Goal: Use online tool/utility: Use online tool/utility

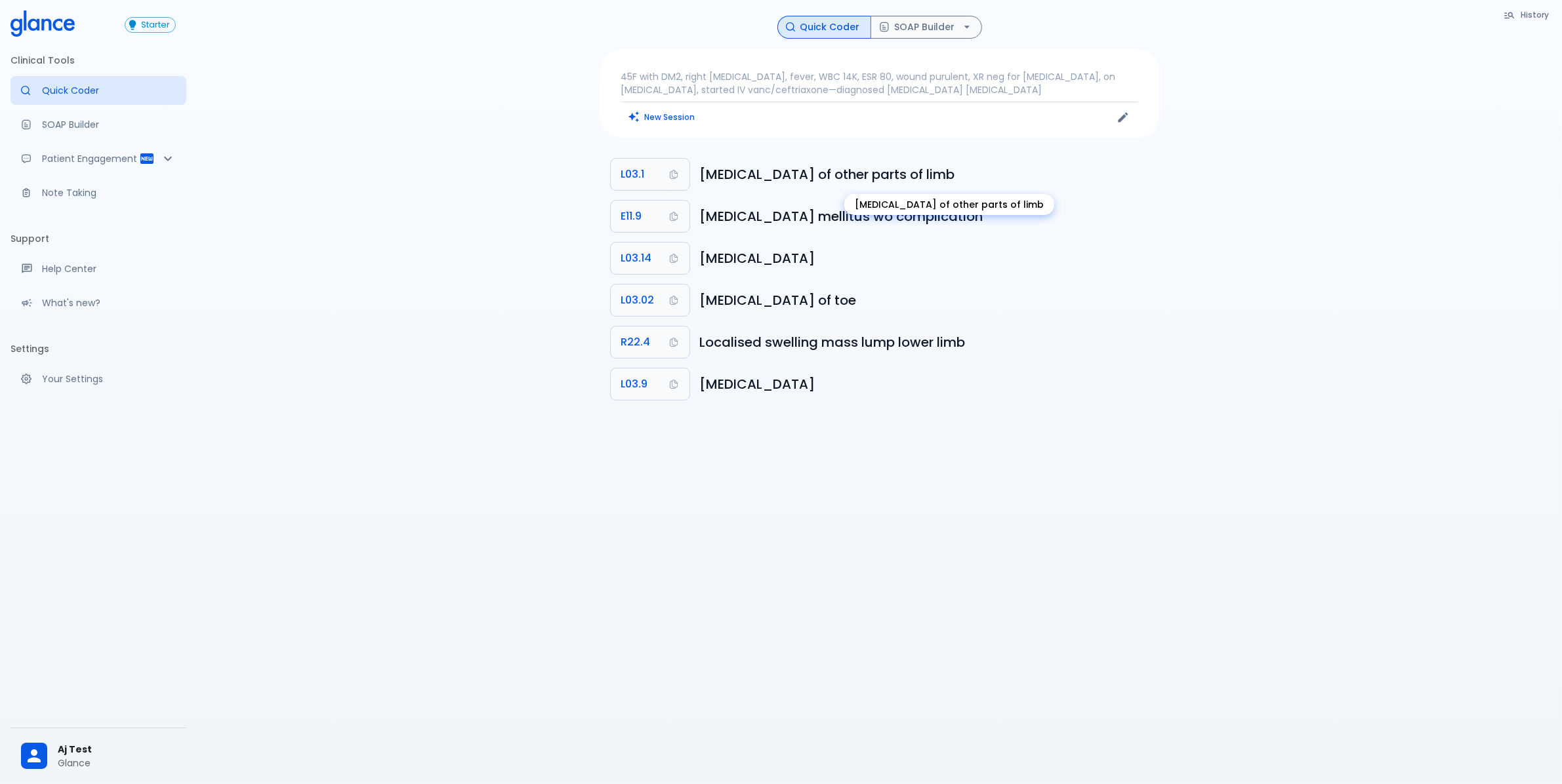
click at [876, 178] on h6 "[MEDICAL_DATA] of other parts of limb" at bounding box center [924, 174] width 449 height 21
click at [803, 220] on h6 "[MEDICAL_DATA] mellitus wo complication" at bounding box center [924, 216] width 449 height 21
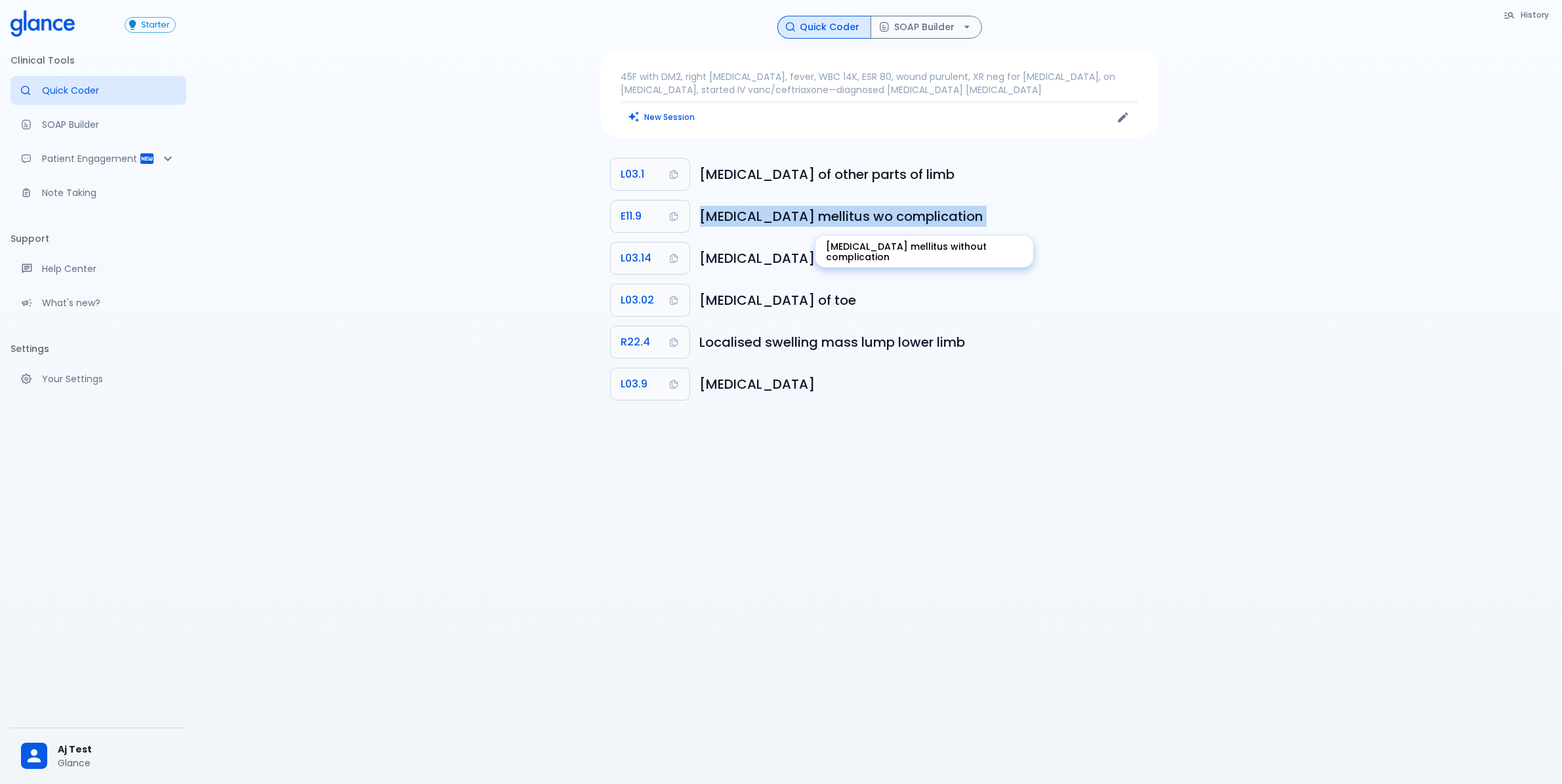
click at [803, 220] on h6 "[MEDICAL_DATA] mellitus wo complication" at bounding box center [924, 216] width 449 height 21
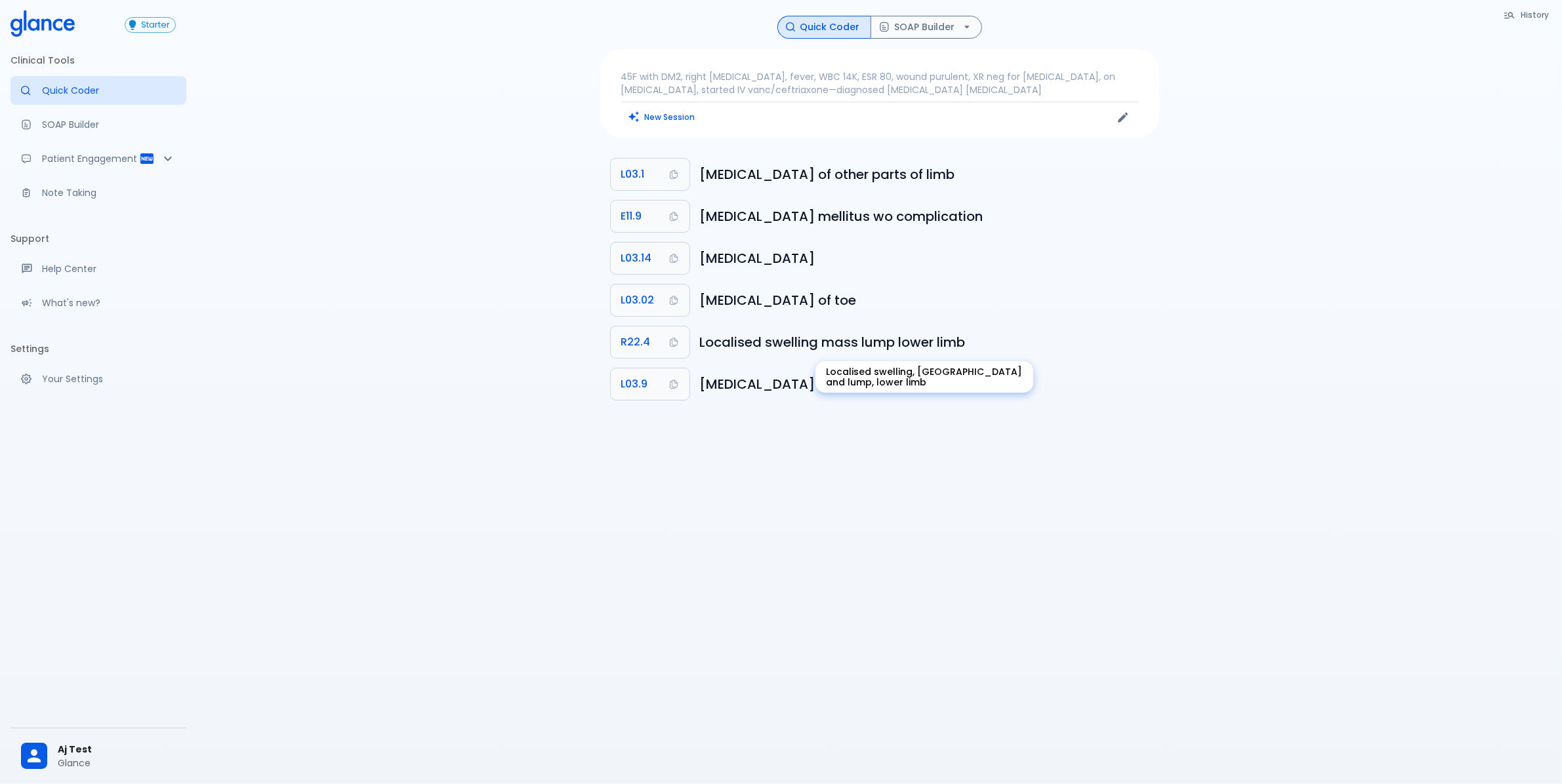
click at [1192, 406] on div "History Quick Coder SOAP Builder 45F with DM2, right [MEDICAL_DATA], fever, WBC…" at bounding box center [879, 408] width 1365 height 816
click at [788, 92] on p "45F with DM2, right [MEDICAL_DATA], fever, WBC 14K, ESR 80, wound purulent, XR …" at bounding box center [879, 83] width 517 height 26
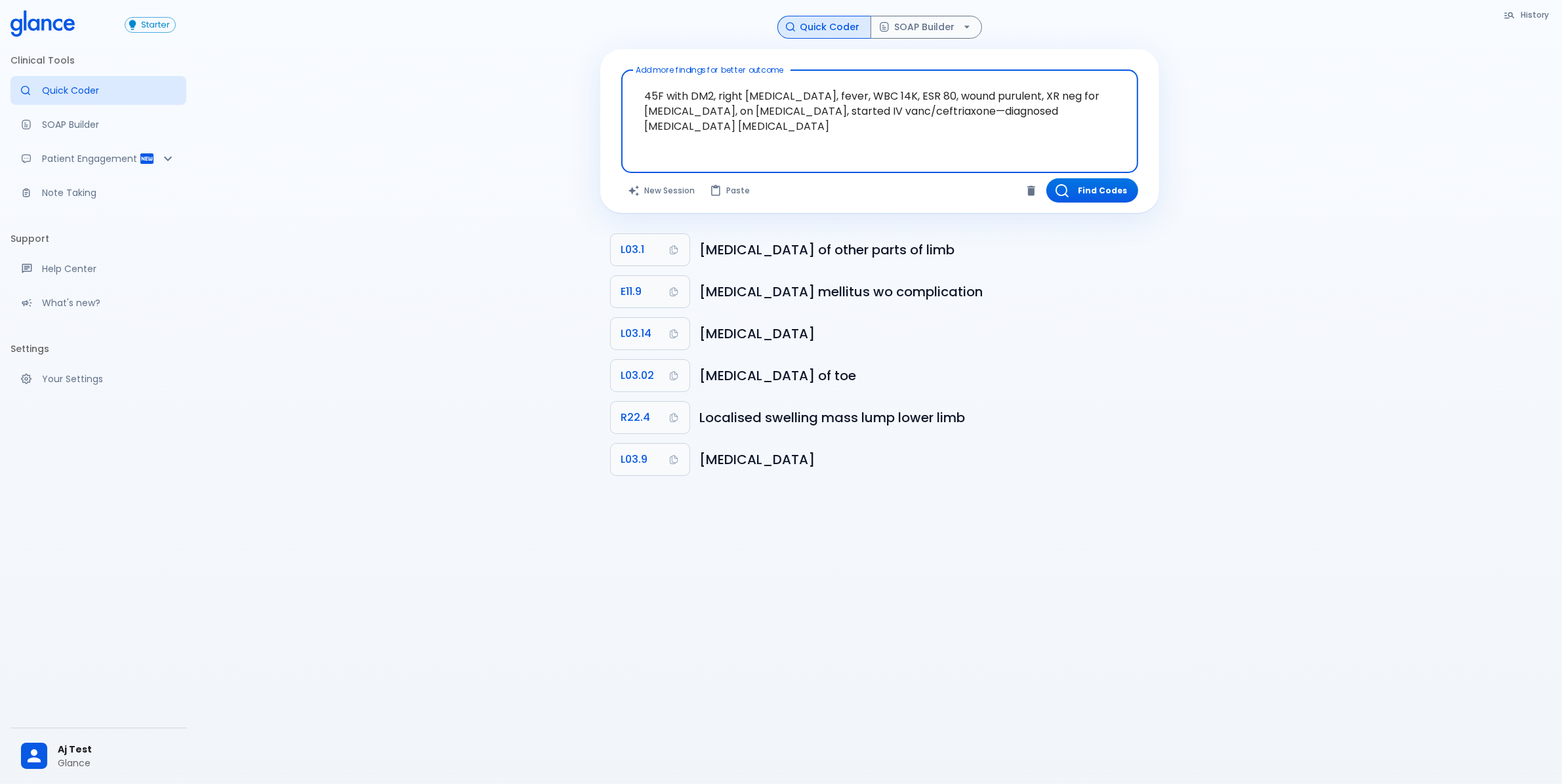
click at [789, 94] on textarea "45F with DM2, right [MEDICAL_DATA], fever, WBC 14K, ESR 80, wound purulent, XR …" at bounding box center [879, 112] width 498 height 72
click at [789, 93] on textarea "45F with DM2, right [MEDICAL_DATA], fever, WBC 14K, ESR 80, wound purulent, XR …" at bounding box center [879, 112] width 498 height 72
click at [830, 116] on textarea "45F with DM2, right [MEDICAL_DATA], fever, WBC 14K, ESR 80, wound purulent, XR …" at bounding box center [879, 112] width 498 height 72
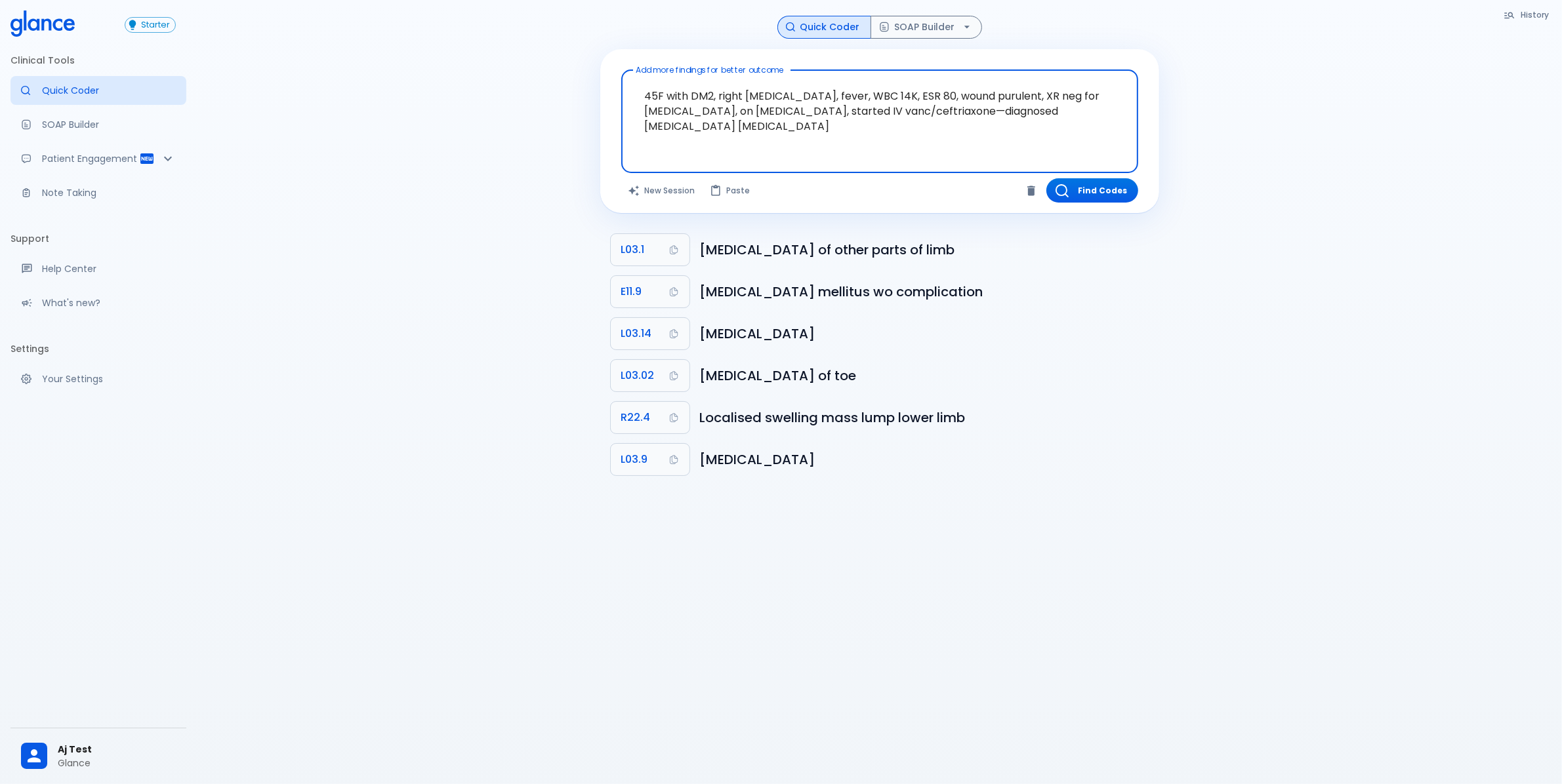
click at [788, 98] on textarea "45F with DM2, right [MEDICAL_DATA], fever, WBC 14K, ESR 80, wound purulent, XR …" at bounding box center [879, 112] width 498 height 72
paste textarea "fever, headache, [MEDICAL_DATA] cbc"
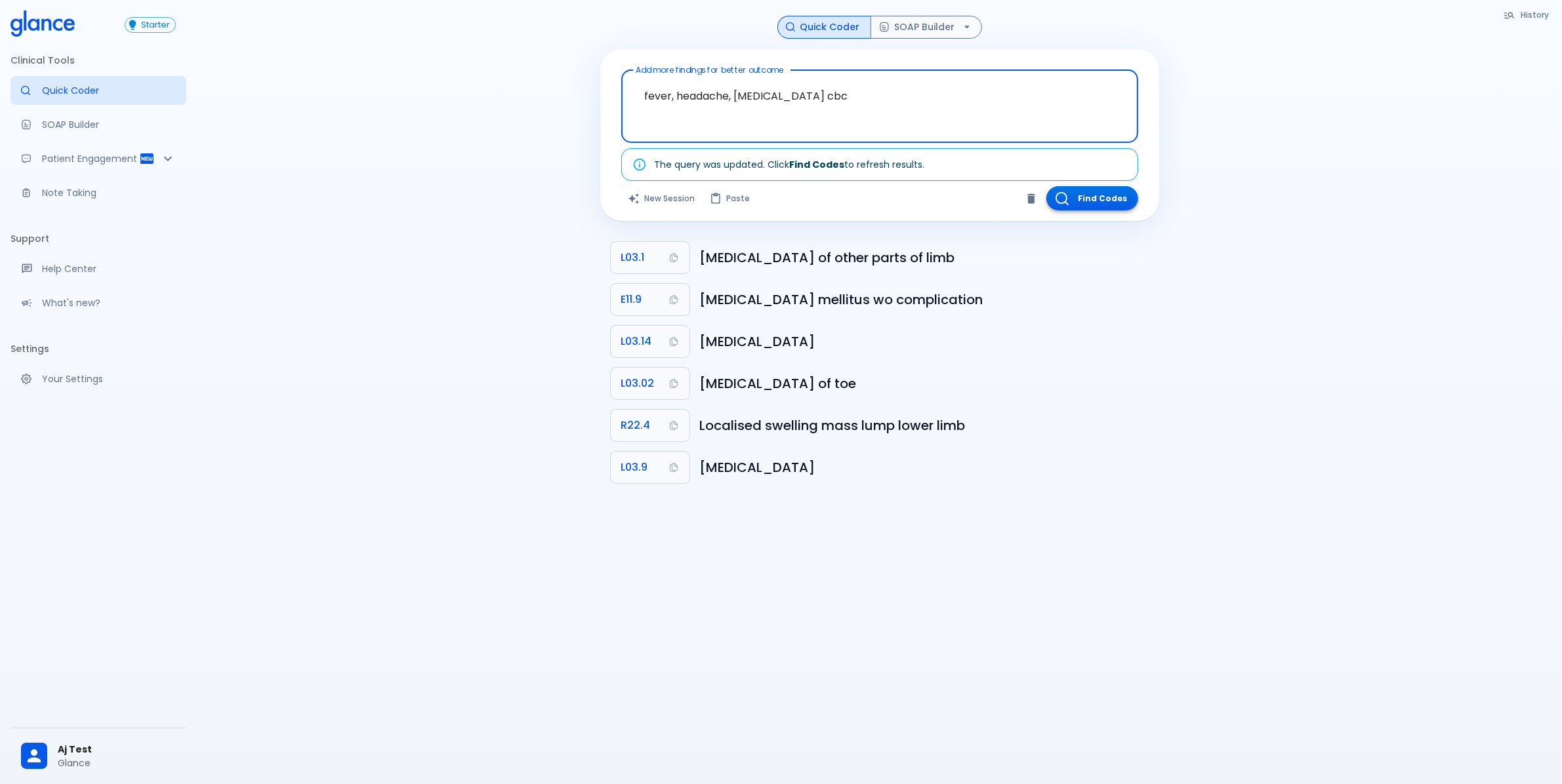
type textarea "fever, headache, [MEDICAL_DATA] cbc"
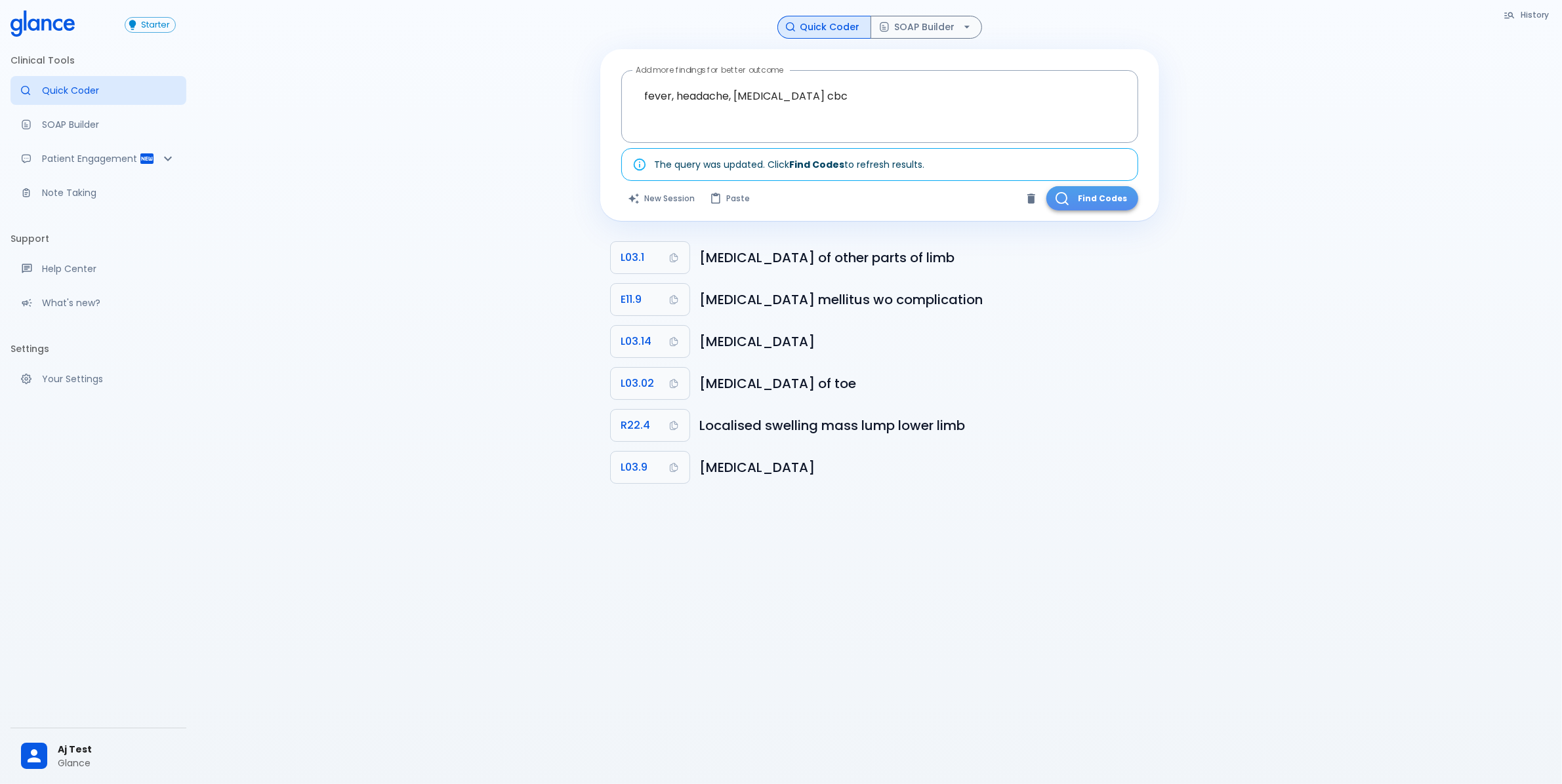
click at [1093, 206] on button "Find Codes" at bounding box center [1092, 198] width 92 height 24
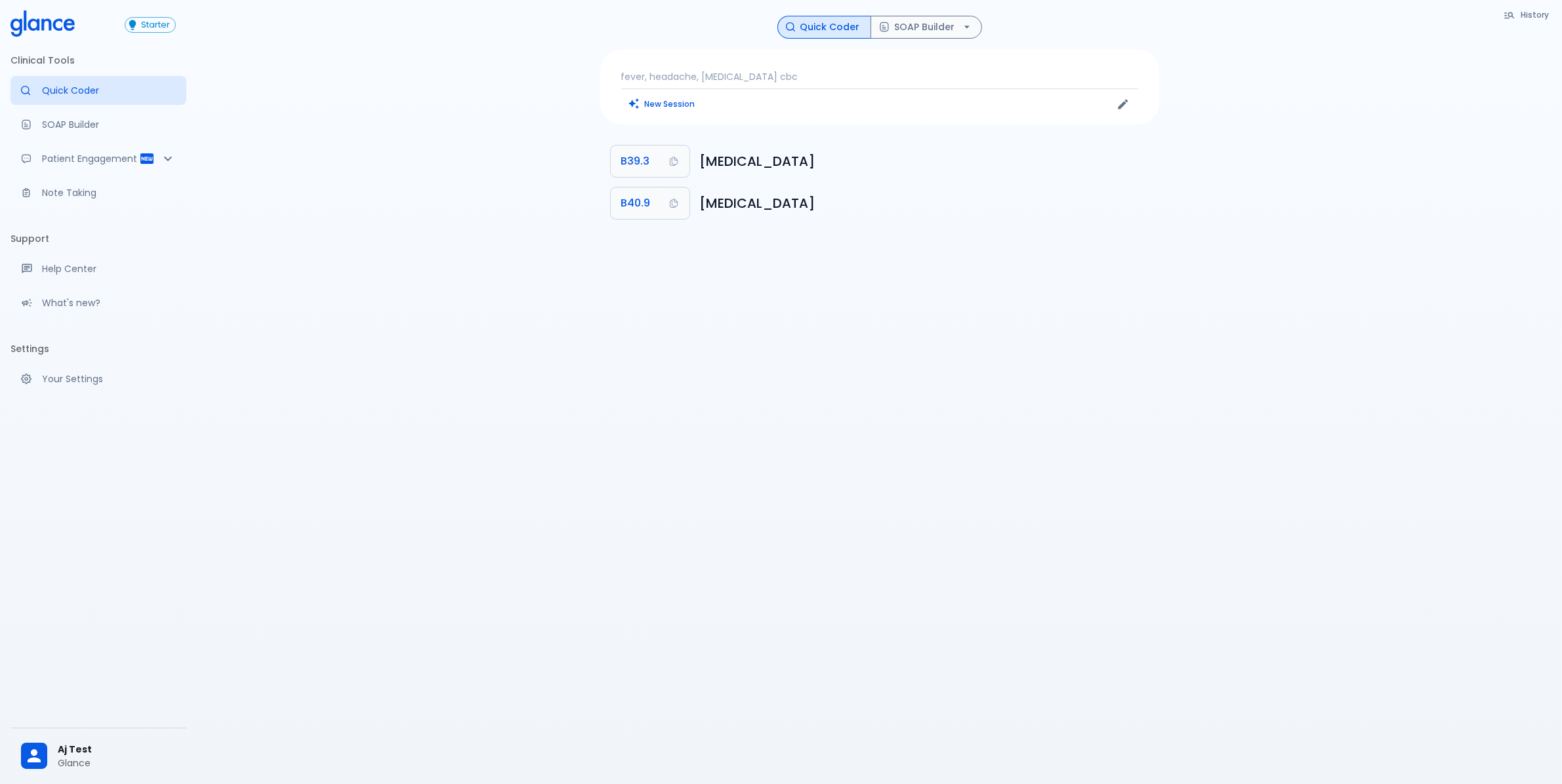
click at [843, 77] on p "fever, headache, [MEDICAL_DATA] cbc" at bounding box center [879, 76] width 517 height 13
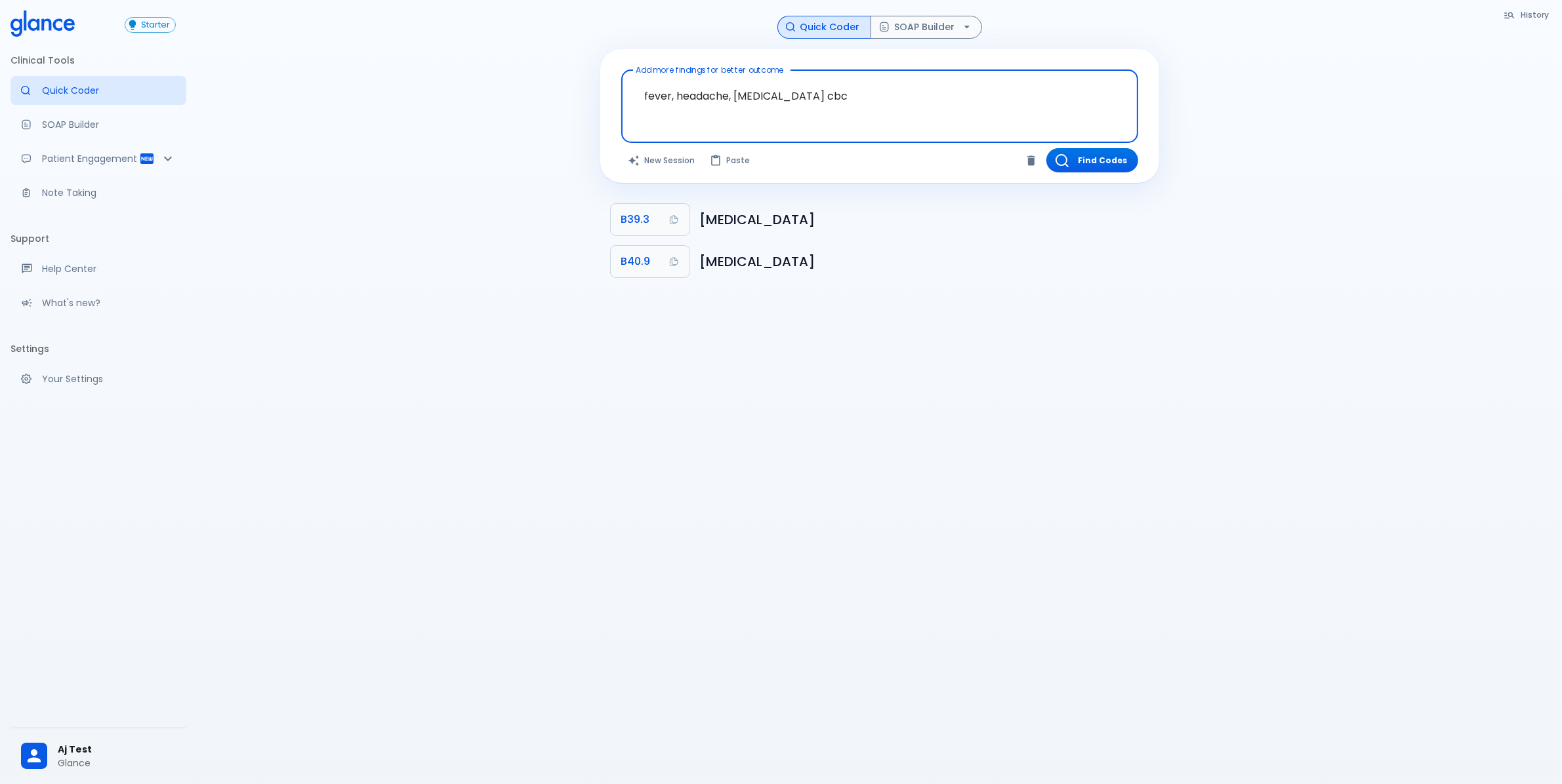
click at [762, 95] on textarea "fever, headache, [MEDICAL_DATA] cbc" at bounding box center [879, 96] width 498 height 41
click at [814, 94] on textarea "fever, headache, [MEDICAL_DATA] cbc" at bounding box center [879, 96] width 498 height 41
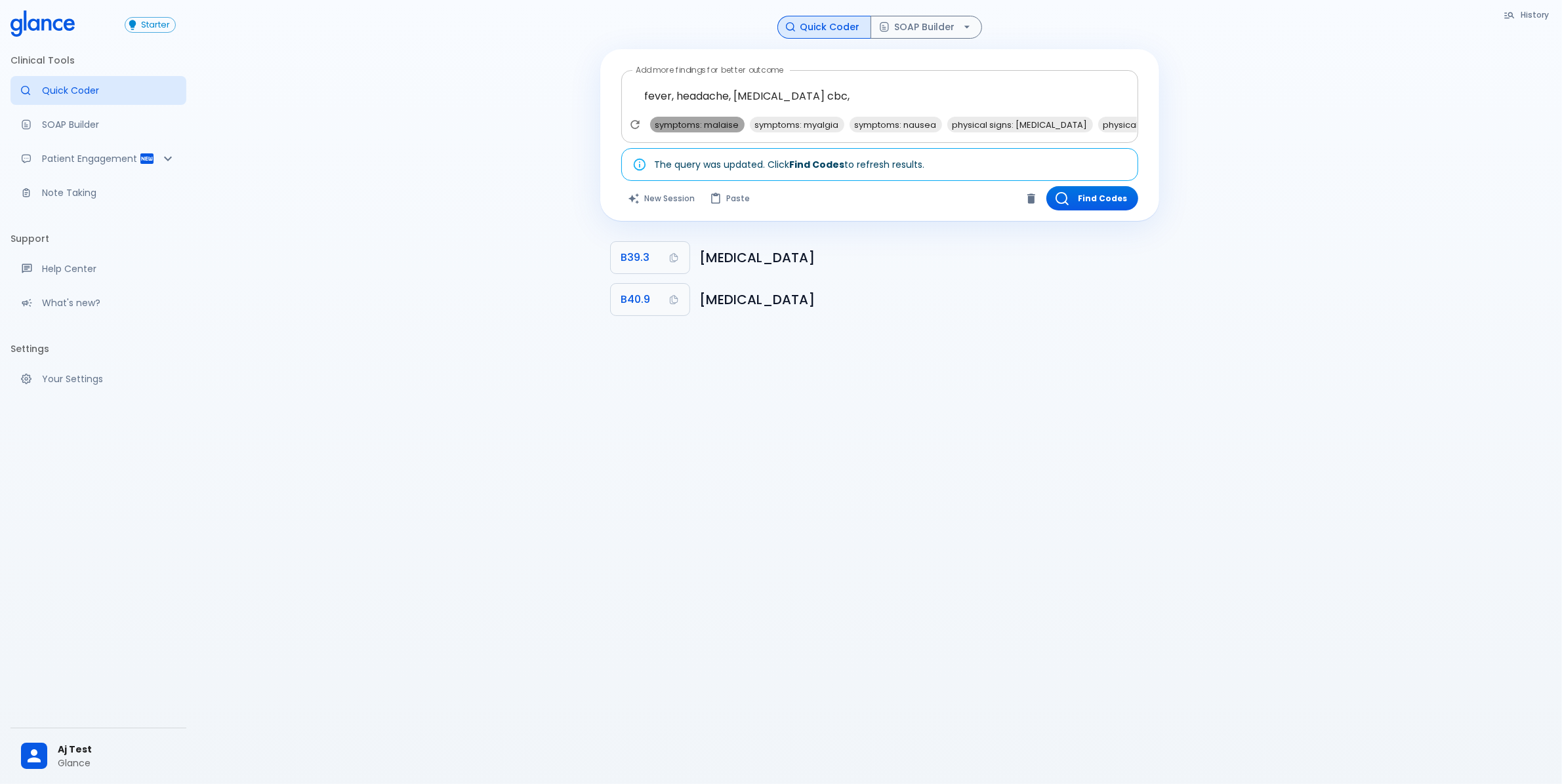
click at [704, 120] on span "symptoms: malaise" at bounding box center [697, 124] width 95 height 15
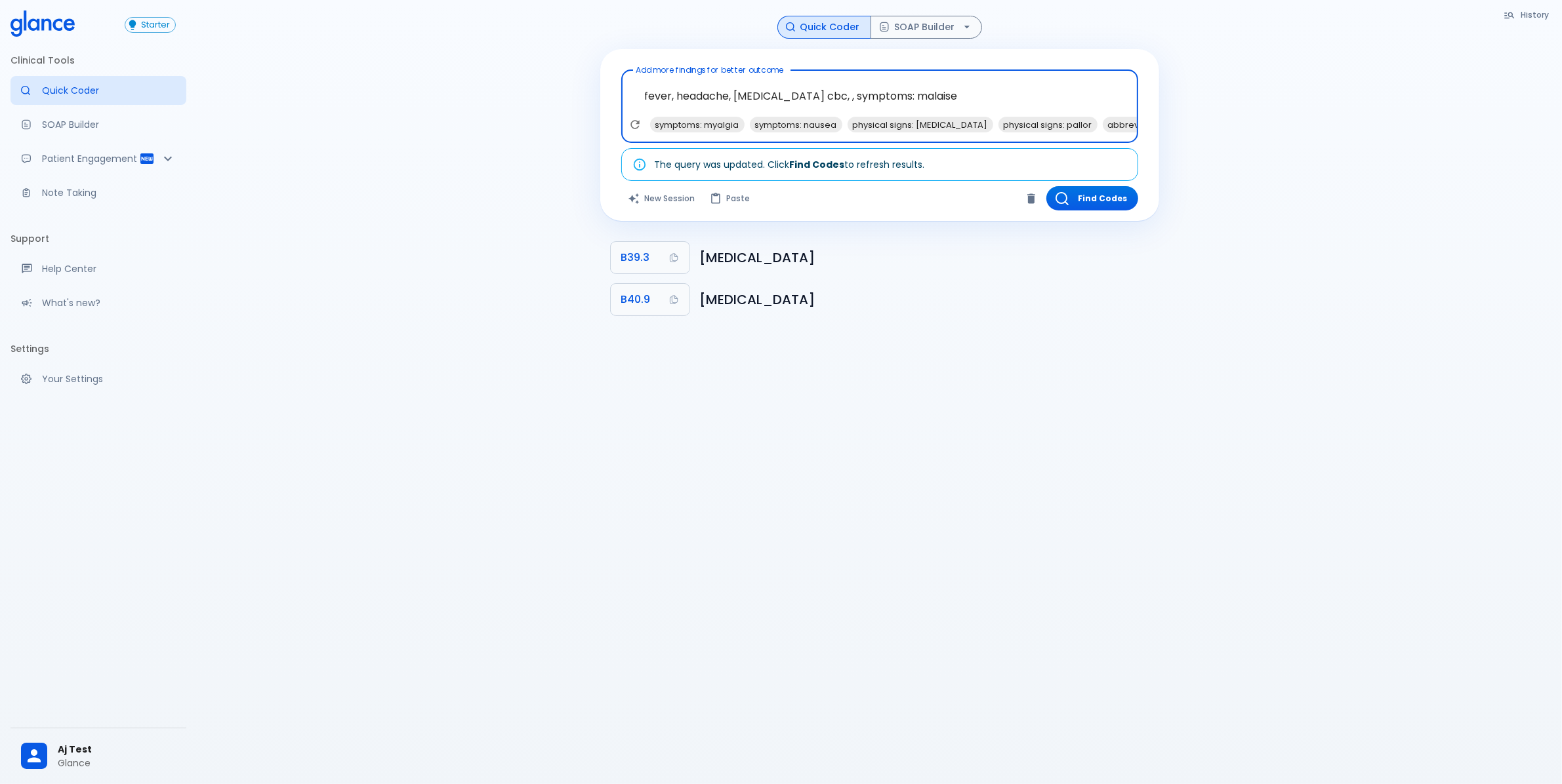
click at [704, 120] on span "symptoms: myalgia" at bounding box center [697, 124] width 95 height 15
type textarea "fever, headache, [MEDICAL_DATA] cbc, , symptoms: malaise, symptoms: myalgia"
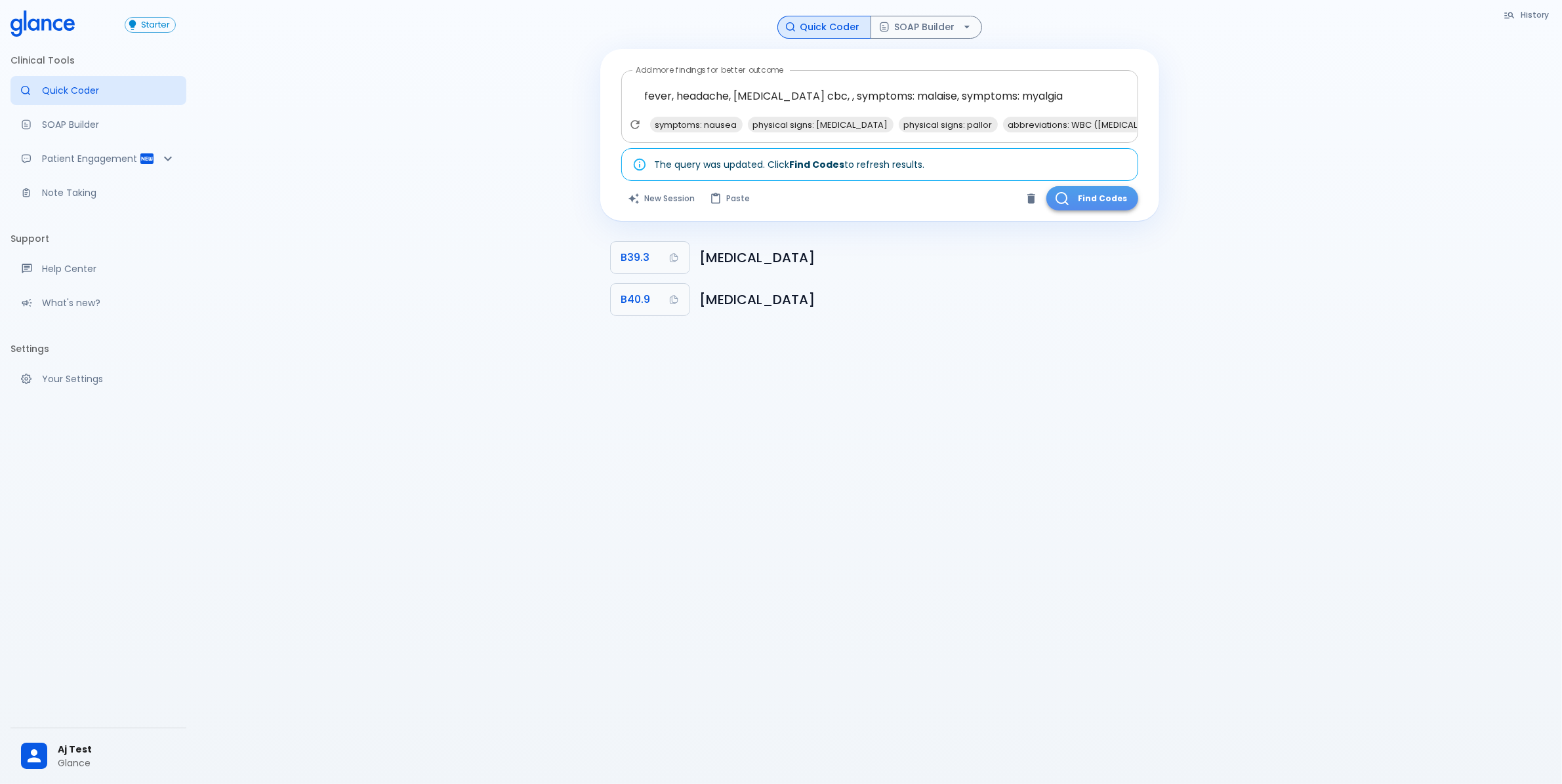
click at [1081, 197] on button "Find Codes" at bounding box center [1092, 198] width 92 height 24
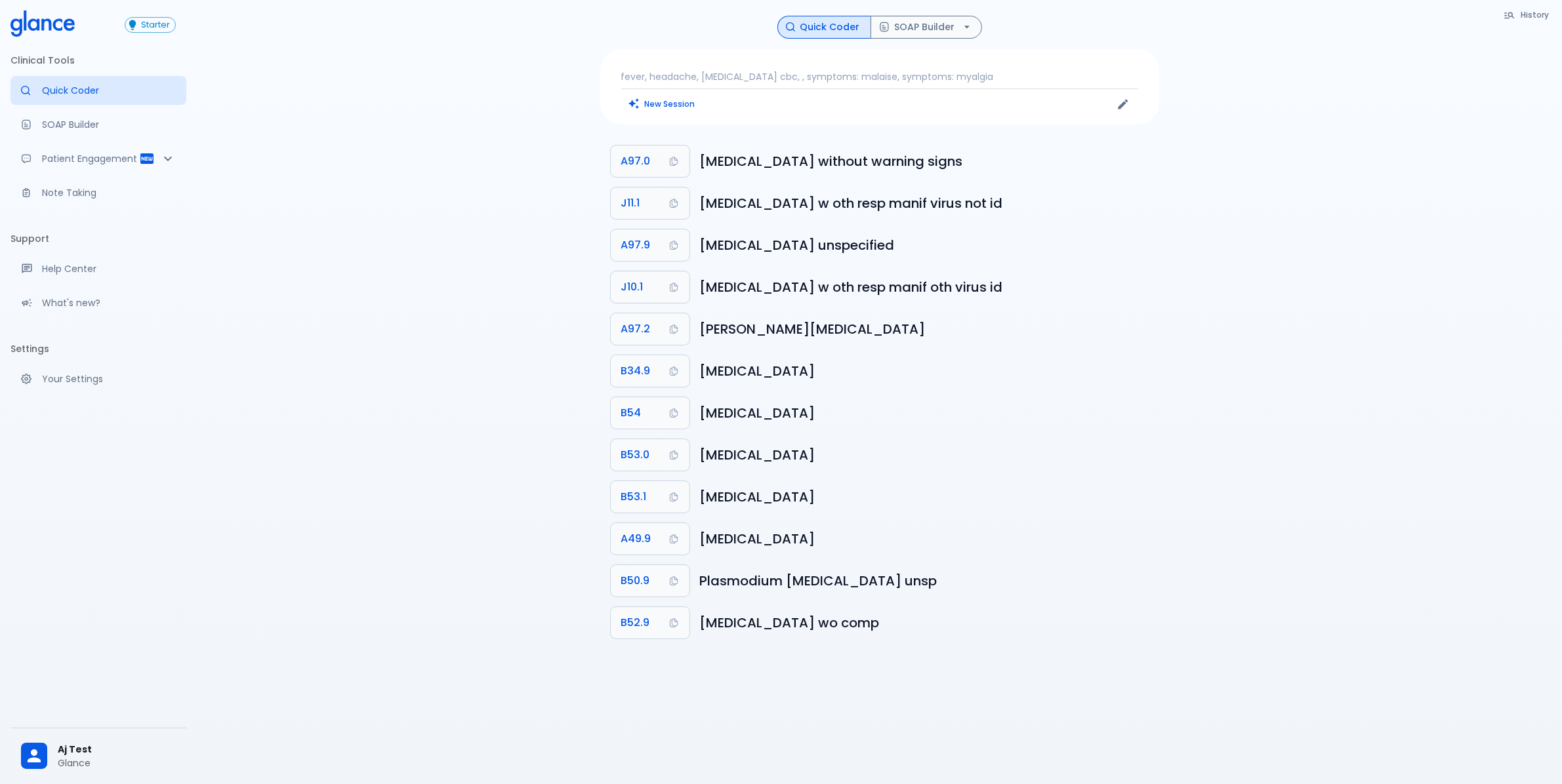
click at [832, 77] on p "fever, headache, [MEDICAL_DATA] cbc, , symptoms: malaise, symptoms: myalgia" at bounding box center [879, 76] width 517 height 13
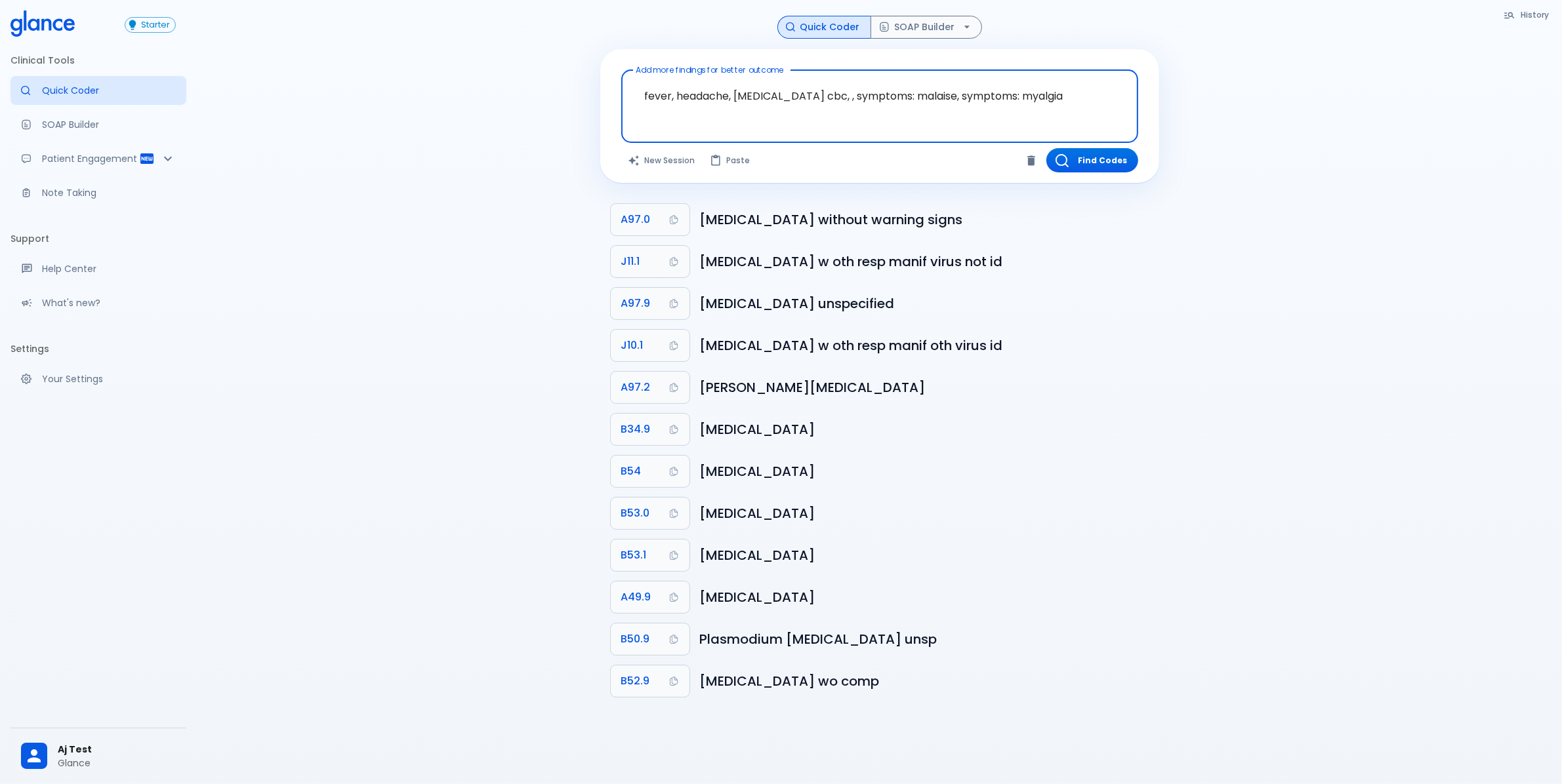
click at [865, 88] on textarea "fever, headache, [MEDICAL_DATA] cbc, , symptoms: malaise, symptoms: myalgia" at bounding box center [879, 96] width 498 height 41
click at [798, 88] on textarea "fever, headache, [MEDICAL_DATA] cbc, , symptoms: malaise, symptoms: myalgia" at bounding box center [879, 96] width 498 height 41
drag, startPoint x: 788, startPoint y: 93, endPoint x: 1175, endPoint y: 57, distance: 388.7
click at [1175, 57] on div "History Quick Coder SOAP Builder Add more findings for better outcome fever, he…" at bounding box center [879, 408] width 1365 height 816
